Goal: Task Accomplishment & Management: Use online tool/utility

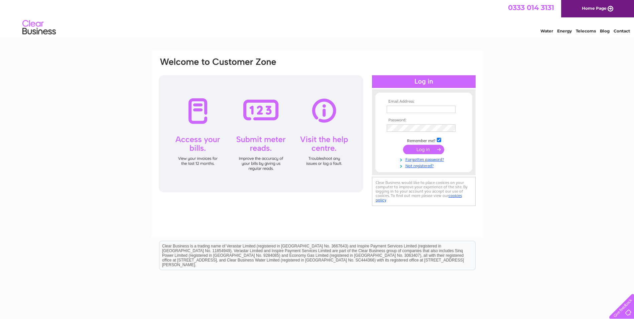
type input "terri@consettaccountants.co.uk"
click at [424, 151] on input "submit" at bounding box center [423, 149] width 41 height 9
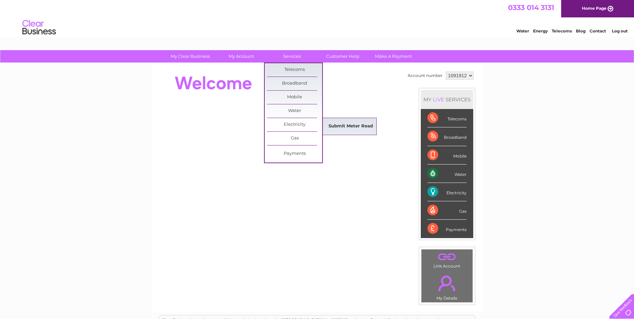
click at [340, 125] on link "Submit Meter Read" at bounding box center [350, 126] width 55 height 13
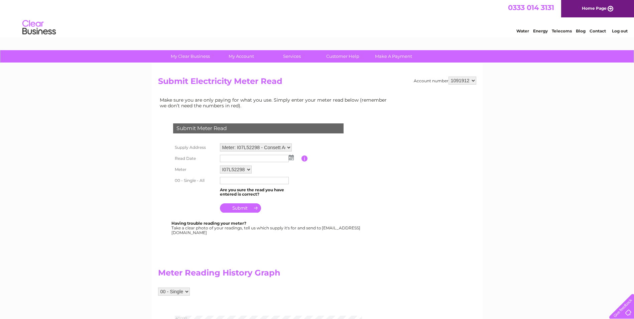
click at [291, 158] on img at bounding box center [291, 157] width 5 height 5
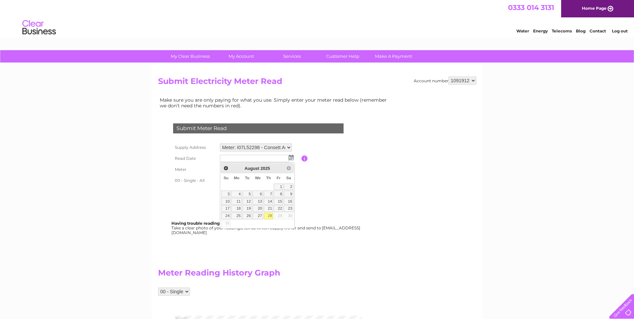
click at [266, 216] on link "28" at bounding box center [268, 215] width 9 height 7
type input "2025/08/28"
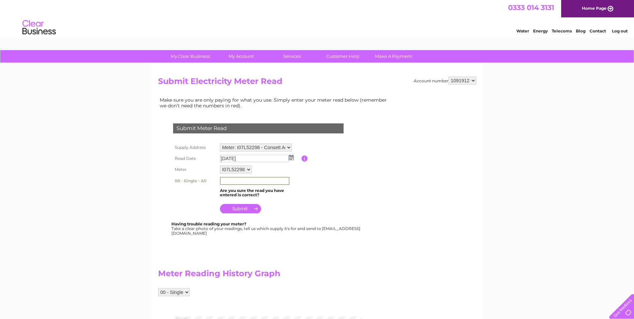
click at [230, 182] on input "text" at bounding box center [254, 181] width 69 height 8
type input "36938"
click at [236, 207] on input "submit" at bounding box center [240, 207] width 41 height 9
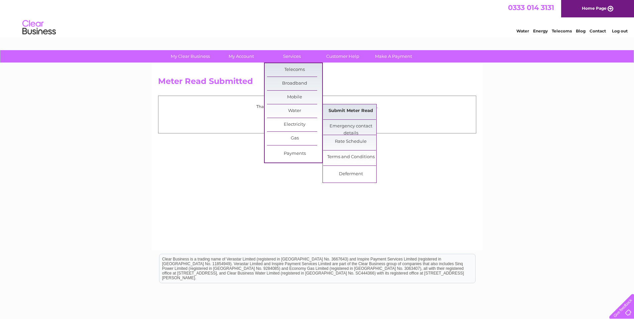
click at [351, 110] on link "Submit Meter Read" at bounding box center [350, 110] width 55 height 13
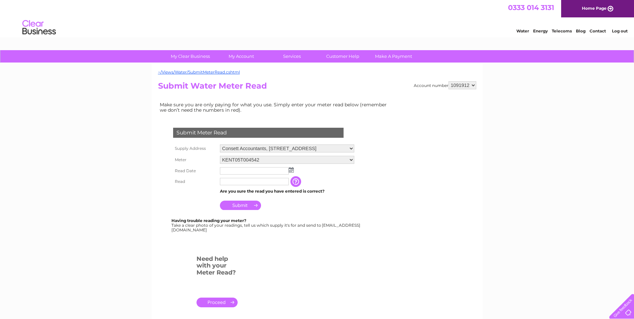
click at [291, 169] on img at bounding box center [291, 169] width 5 height 5
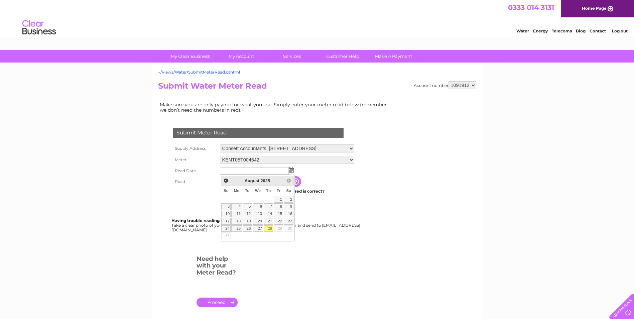
click at [268, 229] on link "28" at bounding box center [268, 228] width 9 height 7
type input "2025/08/28"
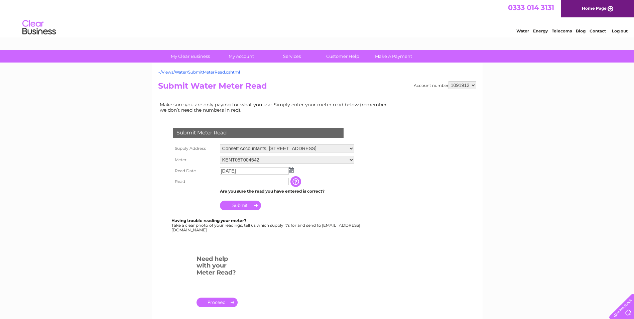
click at [234, 181] on input "text" at bounding box center [254, 181] width 69 height 7
type input "413"
click at [242, 208] on input "Submit" at bounding box center [240, 205] width 41 height 9
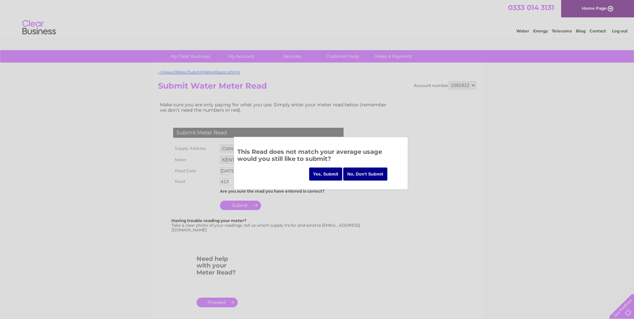
click at [333, 175] on input "Yes, Submit" at bounding box center [325, 173] width 33 height 13
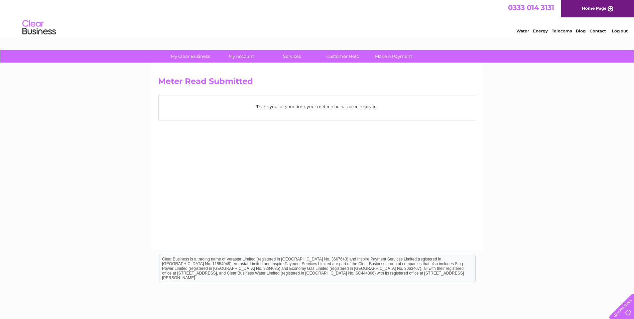
click at [618, 29] on link "Log out" at bounding box center [620, 30] width 16 height 5
